Goal: Communication & Community: Answer question/provide support

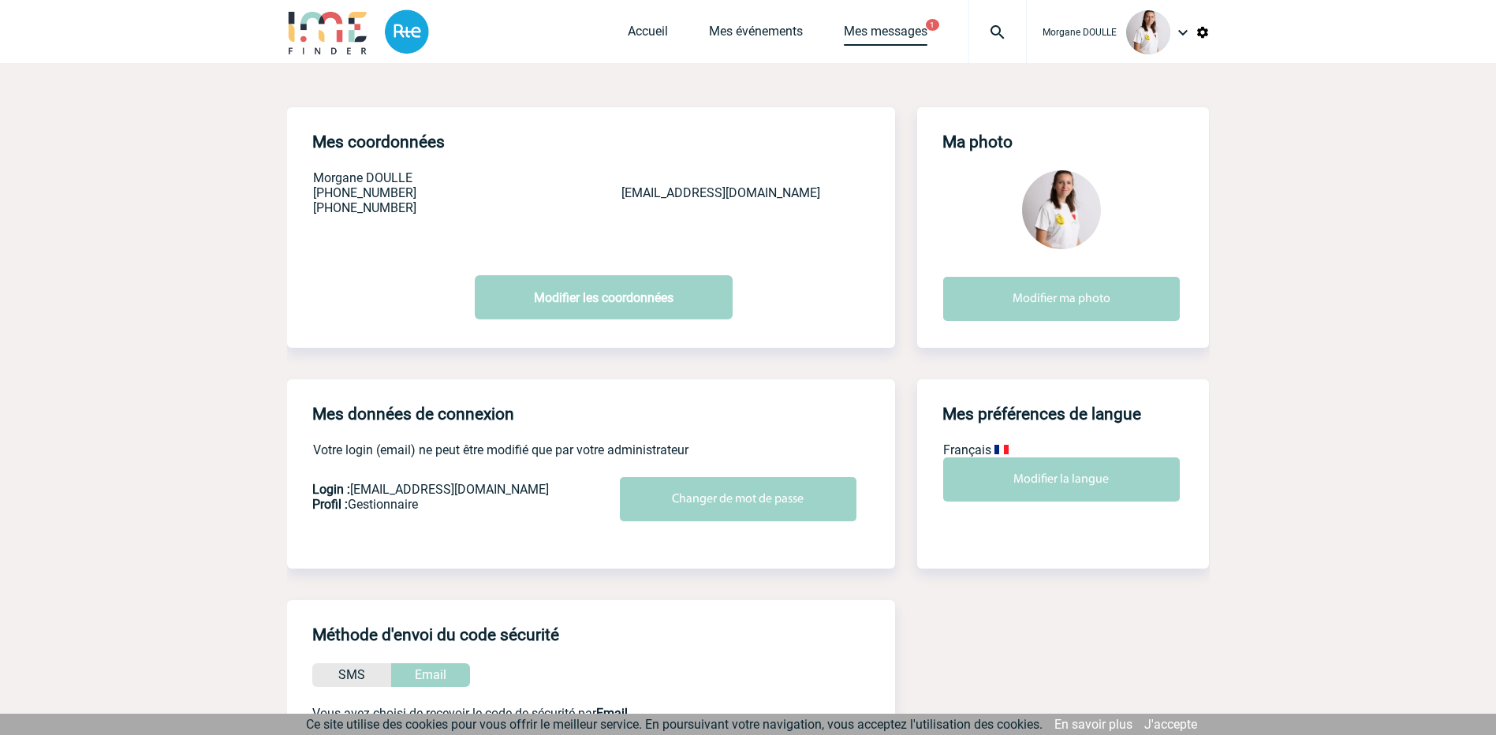
click at [876, 27] on link "Mes messages" at bounding box center [886, 35] width 84 height 22
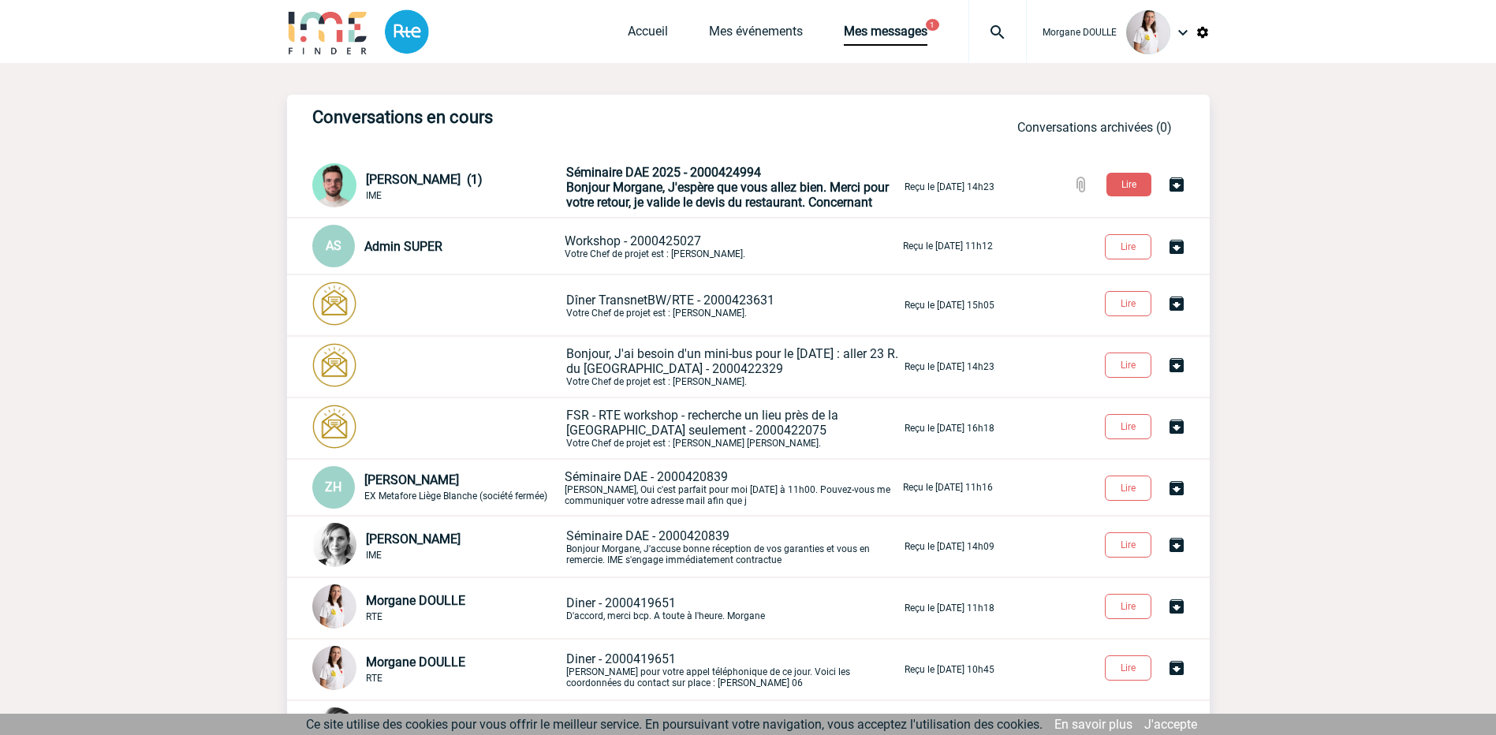
click at [642, 192] on span "Bonjour Morgane, J'espère que vous allez bien. Merci pour votre retour, je vali…" at bounding box center [727, 195] width 322 height 30
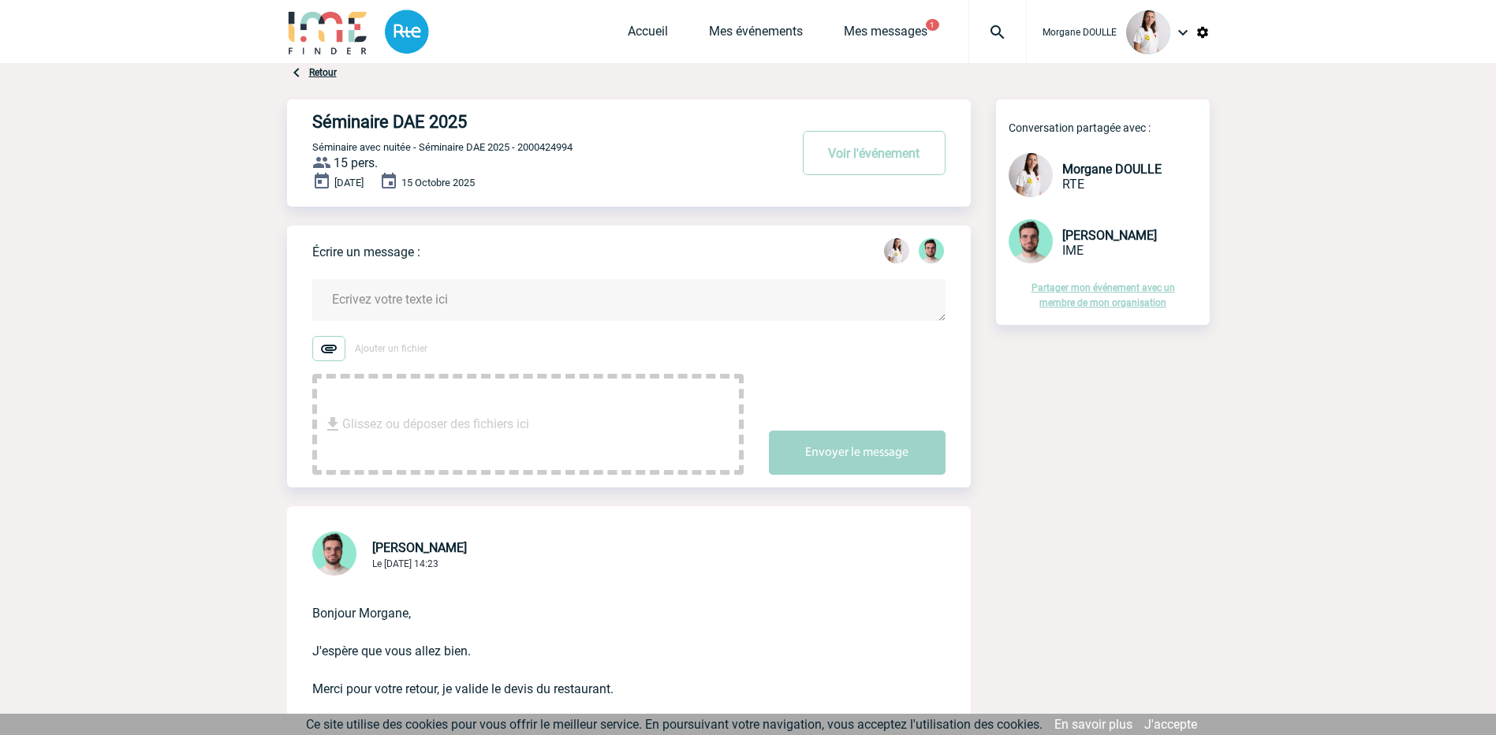
click at [428, 311] on textarea at bounding box center [628, 300] width 633 height 42
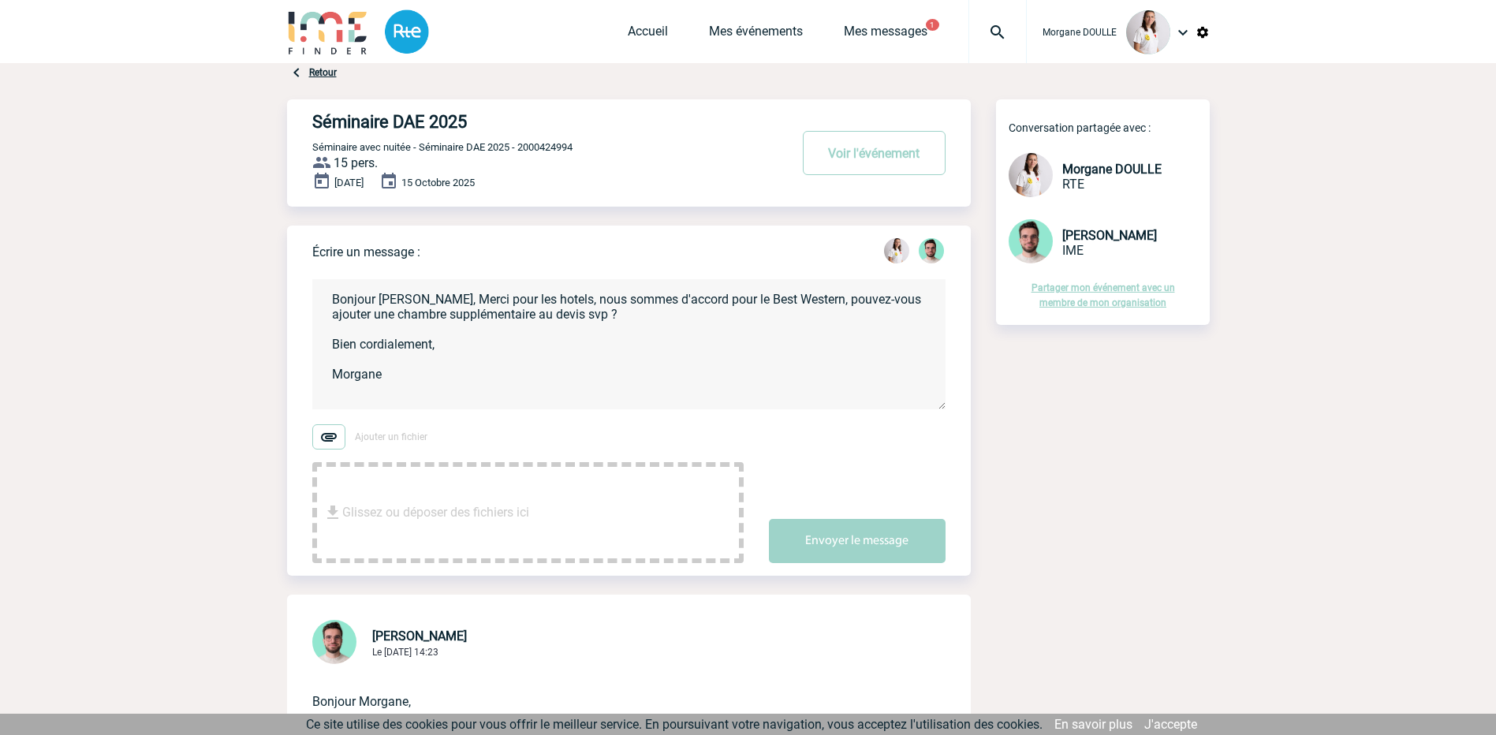
click at [553, 300] on textarea "Bonjour Benjamin, Merci pour les hotels, nous sommes d'accord pour le Best West…" at bounding box center [628, 344] width 633 height 130
click at [435, 300] on textarea "Bonjour Benjamin, Merci pour les hotels merci, nous sommes d'accord pour le Bes…" at bounding box center [628, 344] width 633 height 130
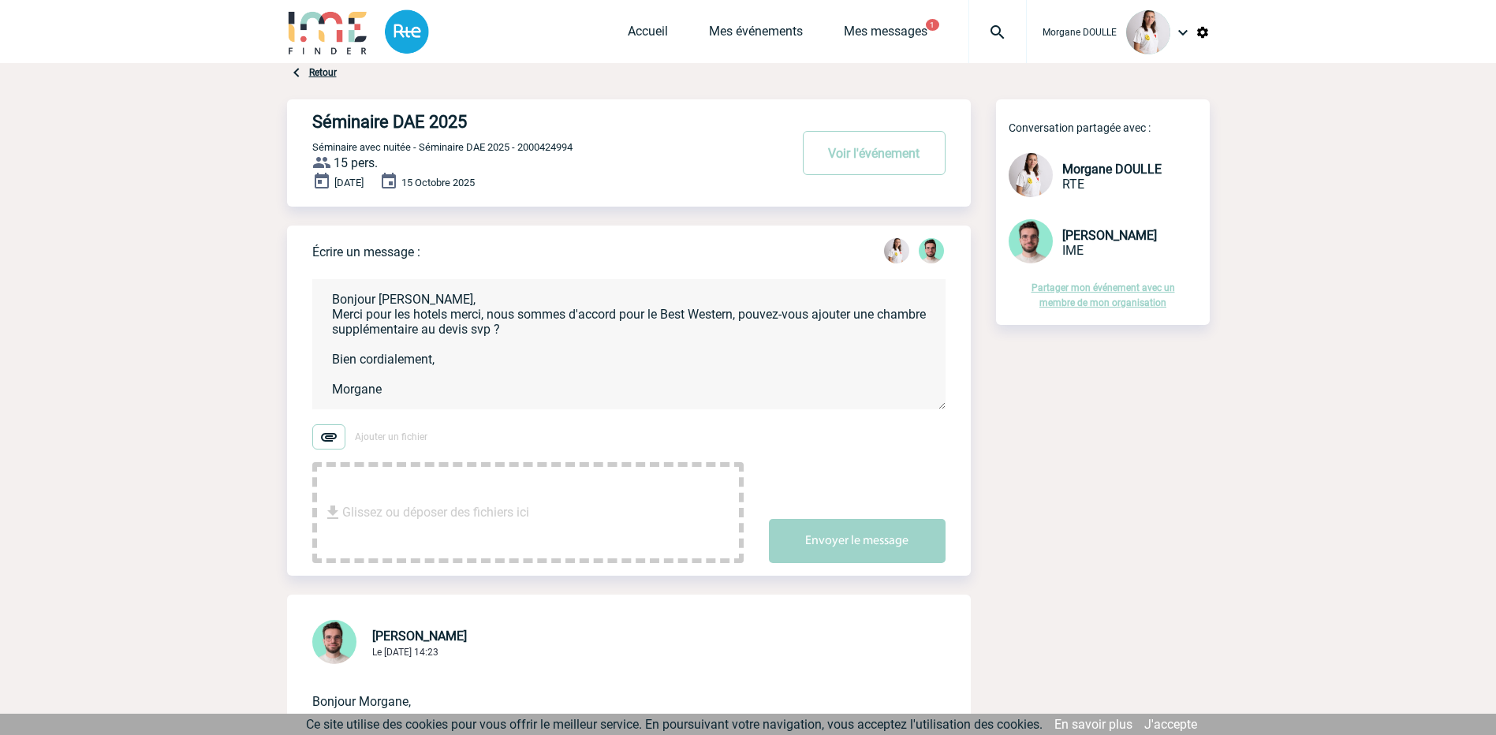
click at [618, 313] on textarea "Bonjour Benjamin, Merci pour les hotels merci, nous sommes d'accord pour le Bes…" at bounding box center [628, 344] width 633 height 130
click at [618, 337] on textarea "Bonjour Benjamin, Merci pour les hotels merci, nous sommes d'accords pour le Be…" at bounding box center [628, 344] width 633 height 130
click at [625, 315] on textarea "Bonjour Benjamin, Merci pour les hotels merci, nous sommes d'accords pour le Be…" at bounding box center [628, 344] width 633 height 130
click at [583, 334] on textarea "Bonjour Benjamin, Merci pour les hotels merci, nous sommes d'accord pour le Bes…" at bounding box center [628, 344] width 633 height 130
type textarea "Bonjour Benjamin, Merci pour les hotels merci, nous sommes d'accord pour le Bes…"
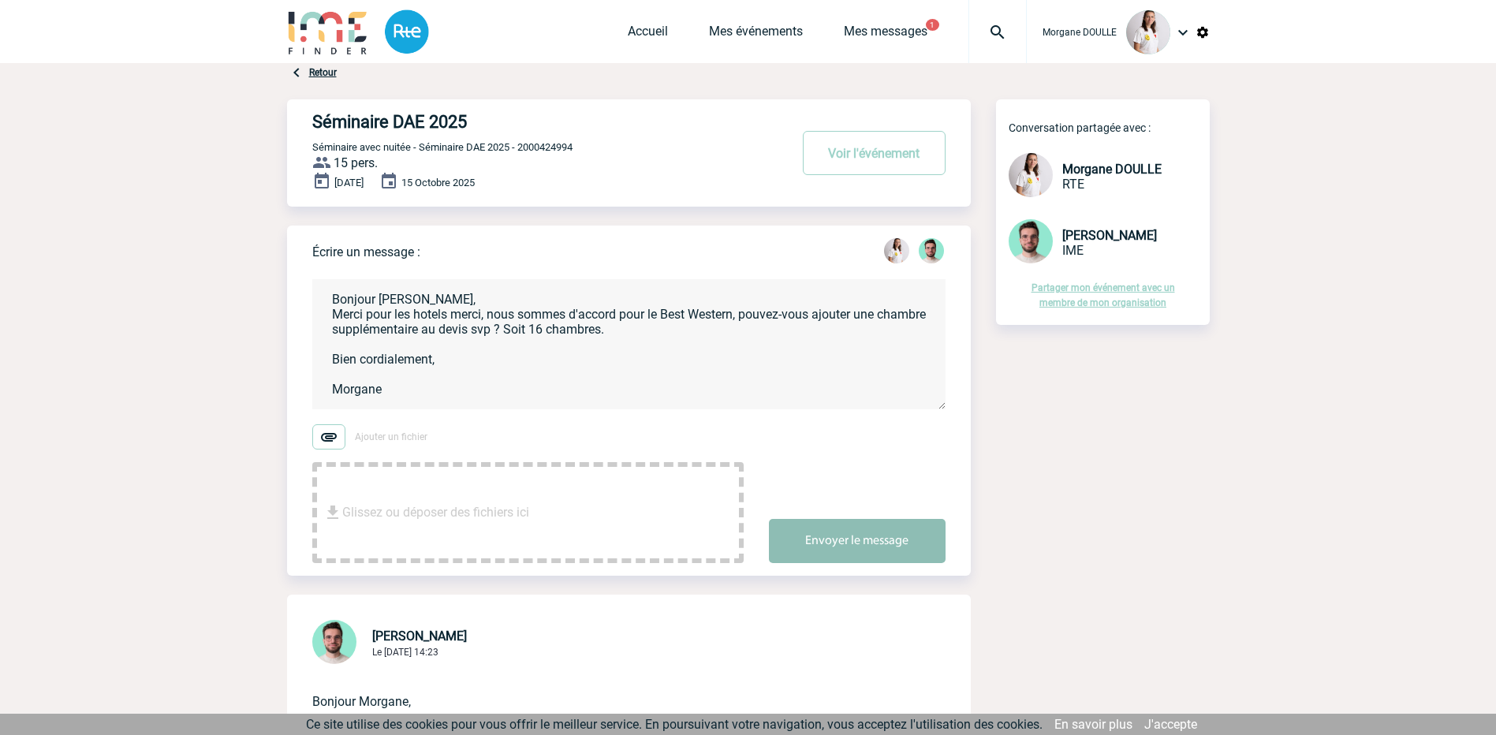
click at [818, 542] on button "Envoyer le message" at bounding box center [857, 541] width 177 height 44
